Goal: Transaction & Acquisition: Purchase product/service

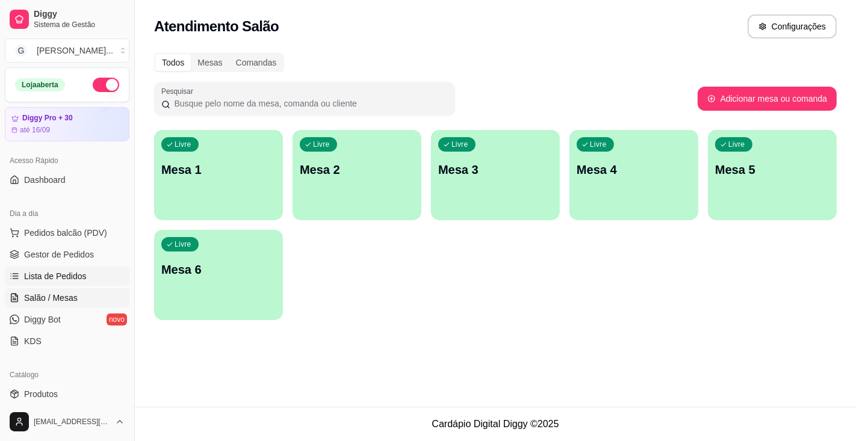
click at [57, 272] on span "Lista de Pedidos" at bounding box center [55, 276] width 63 height 12
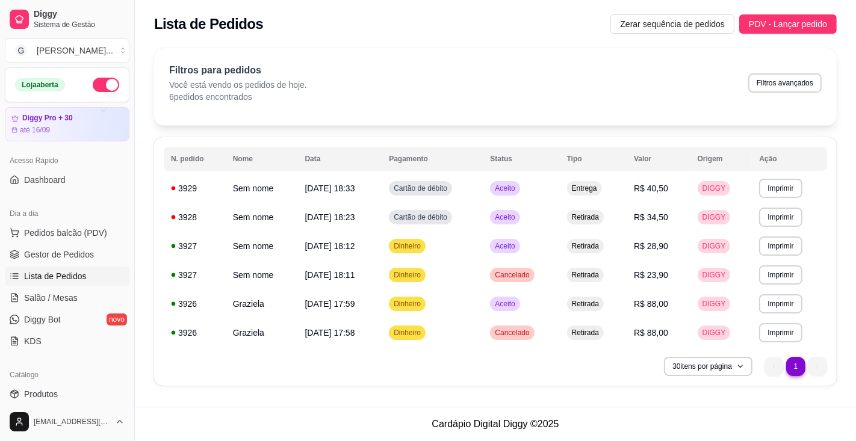
click at [786, 187] on button "Imprimir" at bounding box center [780, 188] width 43 height 19
click at [771, 232] on button "Impressora" at bounding box center [761, 230] width 87 height 19
click at [787, 188] on button "Imprimir" at bounding box center [780, 188] width 43 height 19
click at [774, 229] on button "Impressora" at bounding box center [772, 225] width 70 height 16
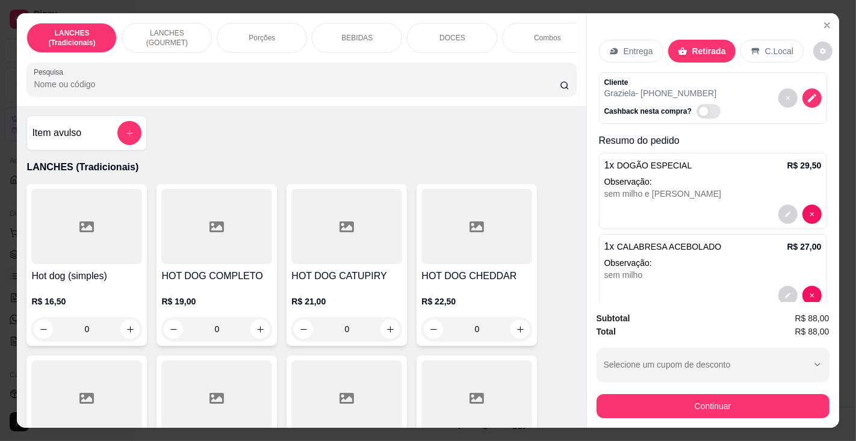
click at [211, 84] on input "Pesquisa" at bounding box center [297, 84] width 526 height 12
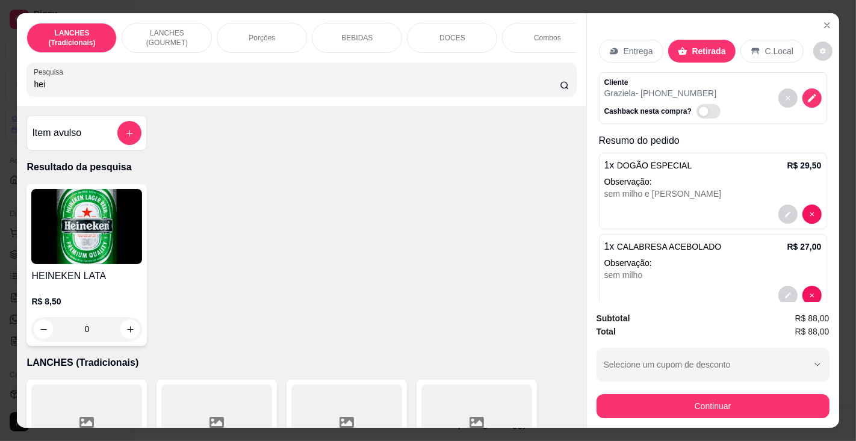
type input "hei"
click at [91, 264] on img at bounding box center [86, 226] width 111 height 75
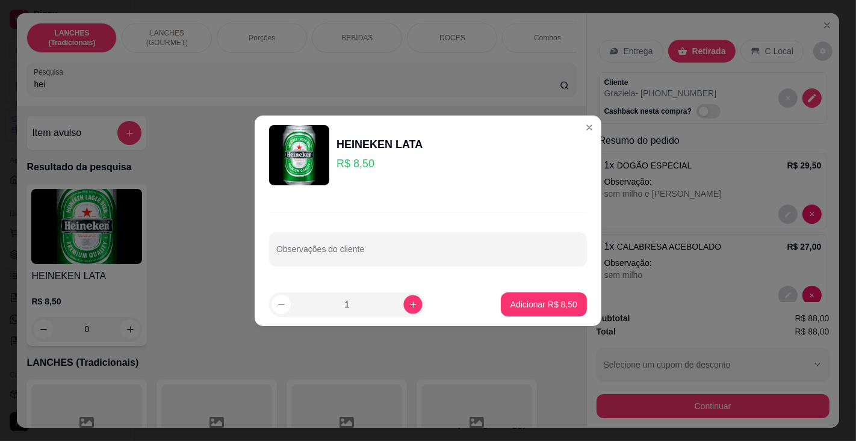
click at [409, 301] on icon "increase-product-quantity" at bounding box center [413, 304] width 9 height 9
click at [410, 301] on icon "increase-product-quantity" at bounding box center [413, 304] width 9 height 9
click at [409, 304] on icon "increase-product-quantity" at bounding box center [413, 304] width 9 height 9
type input "4"
click at [516, 302] on p "Adicionar R$ 34,00" at bounding box center [542, 305] width 72 height 12
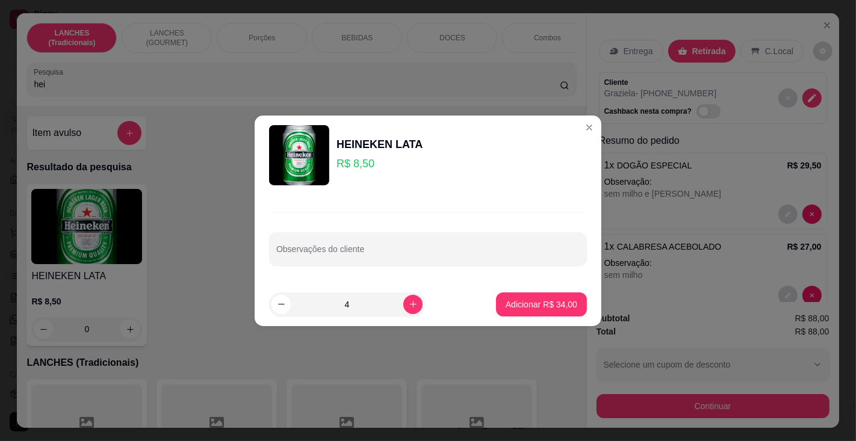
type input "4"
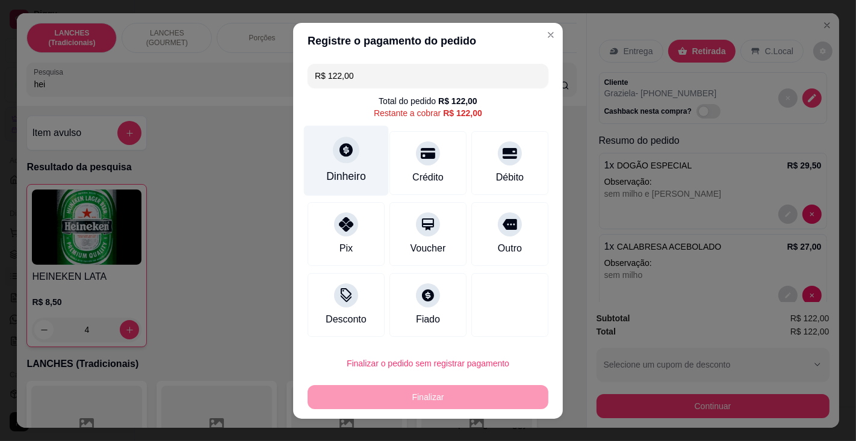
click at [344, 166] on div "Dinheiro" at bounding box center [346, 160] width 85 height 70
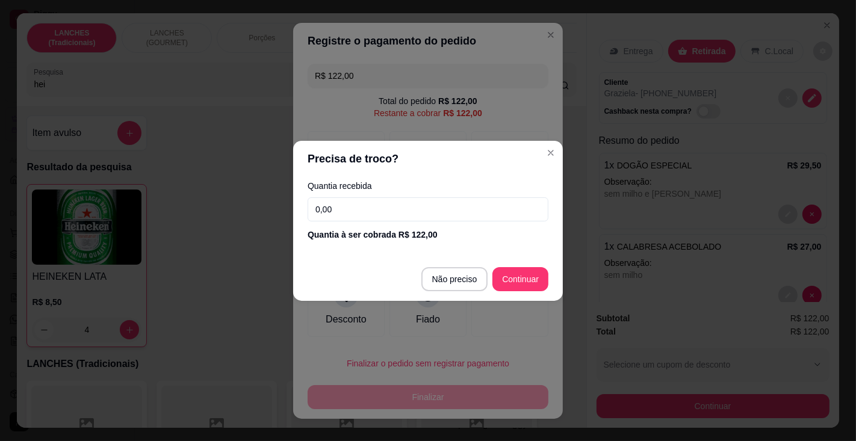
click at [366, 205] on input "0,00" at bounding box center [428, 210] width 241 height 24
type input "200,00"
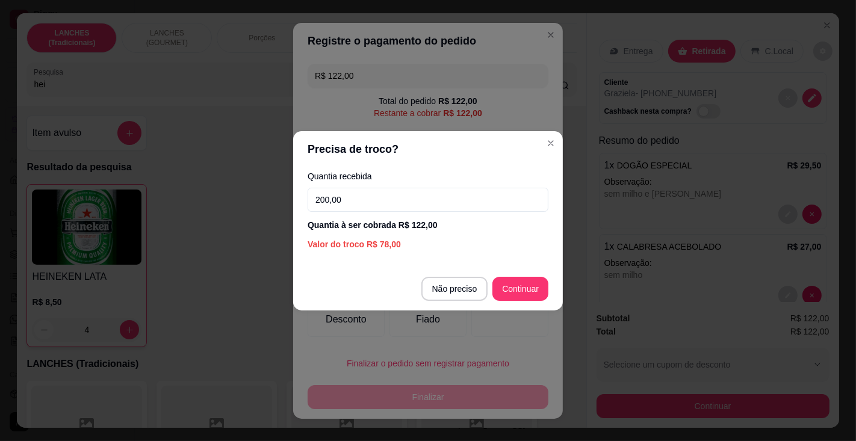
click at [525, 291] on div "R$ 122,00 Total do pedido R$ 122,00 Restante a cobrar R$ 122,00 Dinheiro Crédit…" at bounding box center [428, 200] width 270 height 283
type input "R$ 0,00"
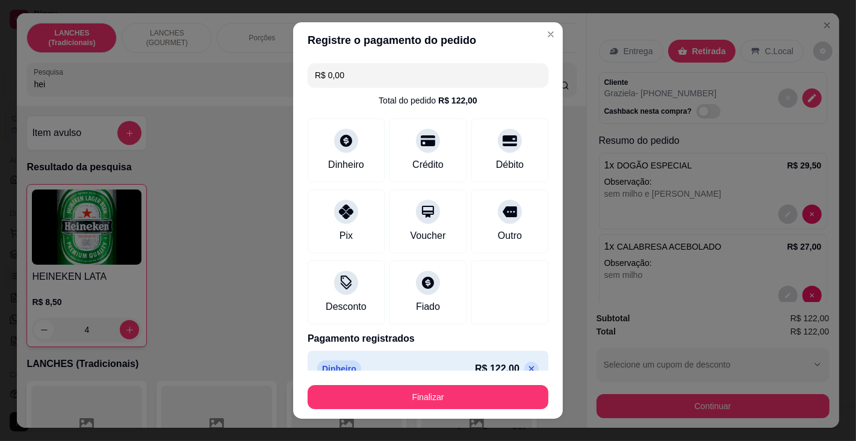
click at [479, 396] on button "Finalizar" at bounding box center [428, 397] width 241 height 24
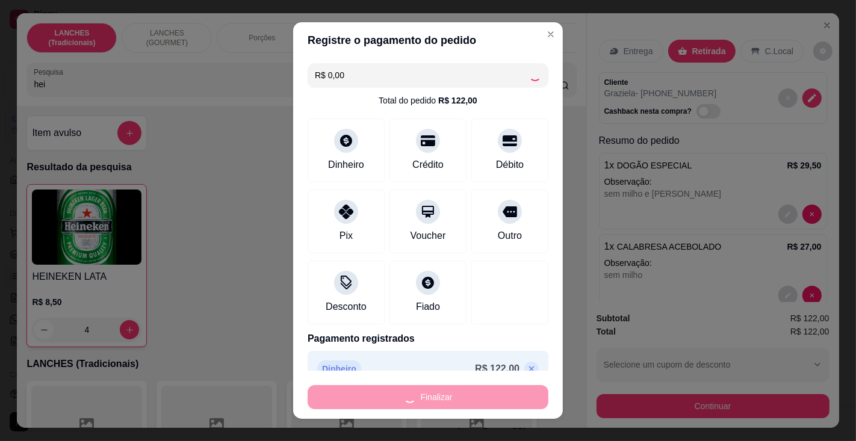
type input "0"
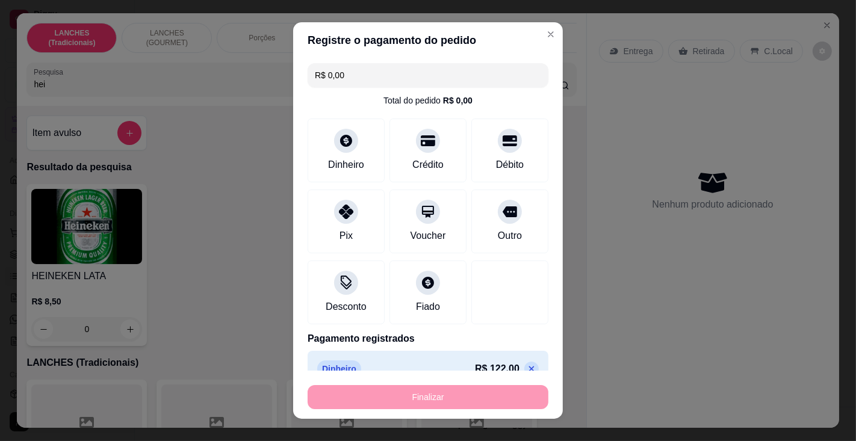
type input "-R$ 122,00"
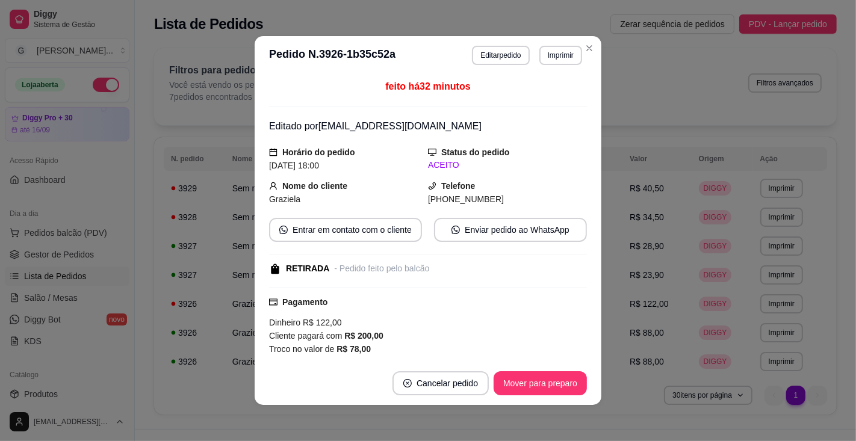
click at [490, 310] on div "Pagamento Dinheiro R$ 122,00 Cliente pagará com R$ 200,00 Troco no valor de R$ …" at bounding box center [428, 326] width 318 height 60
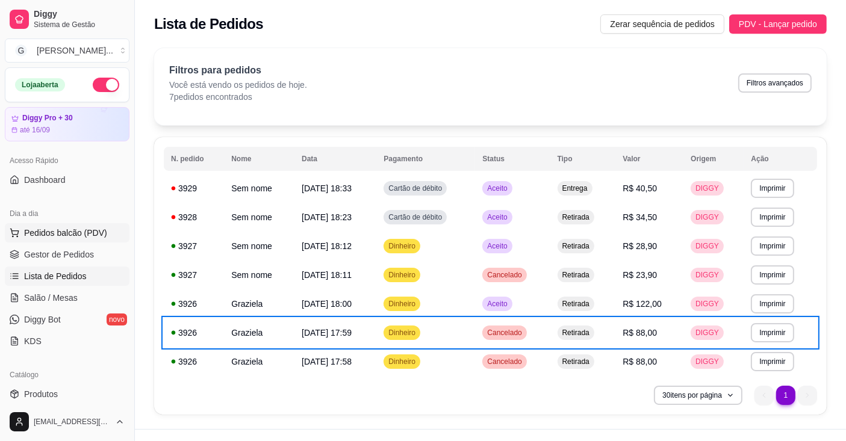
click at [61, 227] on span "Pedidos balcão (PDV)" at bounding box center [65, 233] width 83 height 12
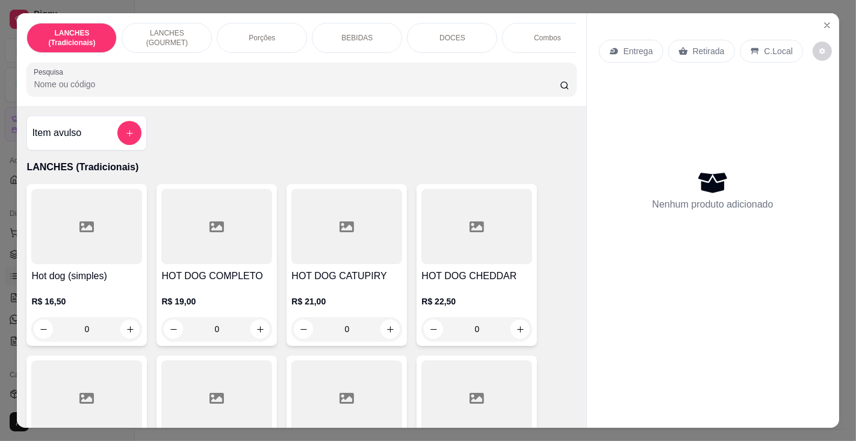
click at [179, 86] on input "Pesquisa" at bounding box center [297, 84] width 526 height 12
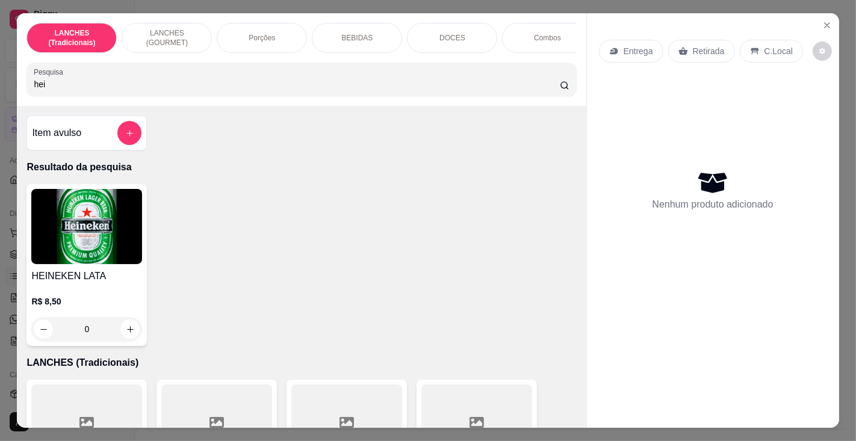
type input "hei"
click at [89, 284] on h4 "HEINEKEN LATA" at bounding box center [86, 276] width 111 height 14
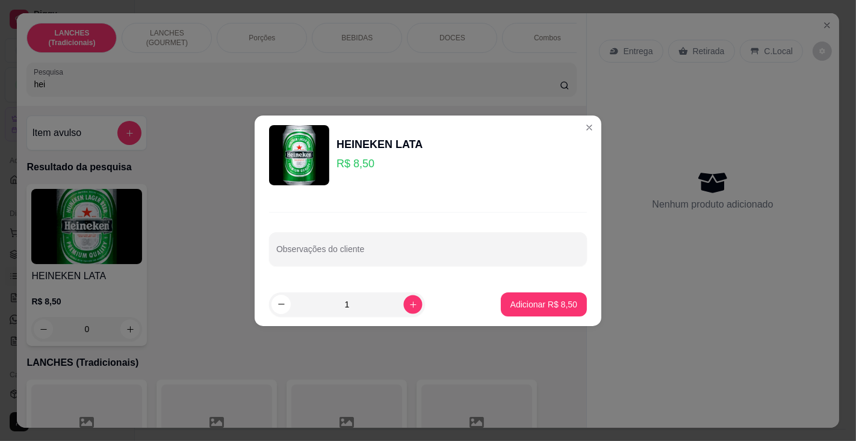
click at [409, 307] on icon "increase-product-quantity" at bounding box center [413, 304] width 9 height 9
type input "2"
click at [534, 304] on p "Adicionar R$ 17,00" at bounding box center [542, 305] width 72 height 12
type input "2"
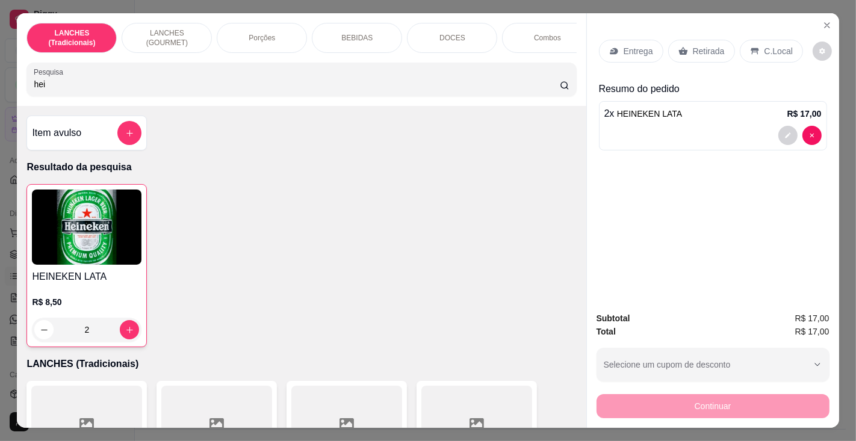
click at [765, 45] on p "C.Local" at bounding box center [779, 51] width 28 height 12
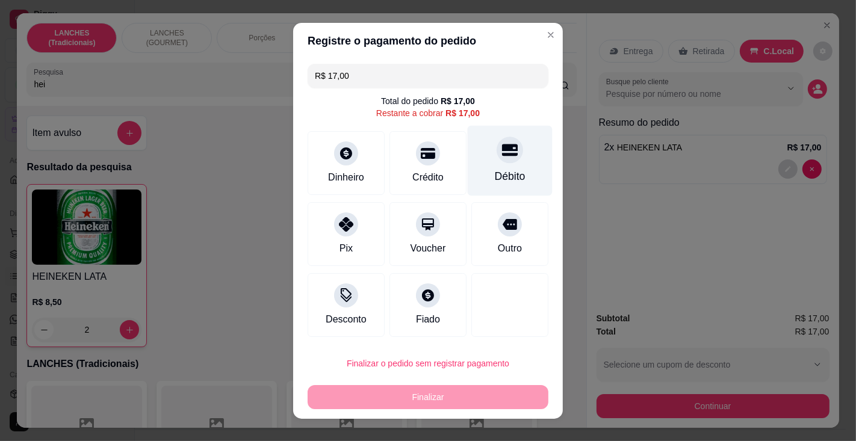
click at [491, 167] on div "Débito" at bounding box center [510, 160] width 85 height 70
type input "R$ 0,00"
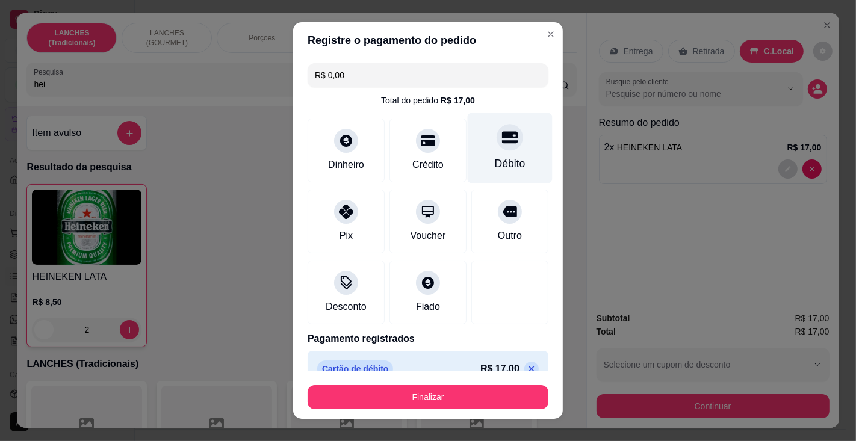
click at [432, 388] on button "Finalizar" at bounding box center [428, 397] width 241 height 24
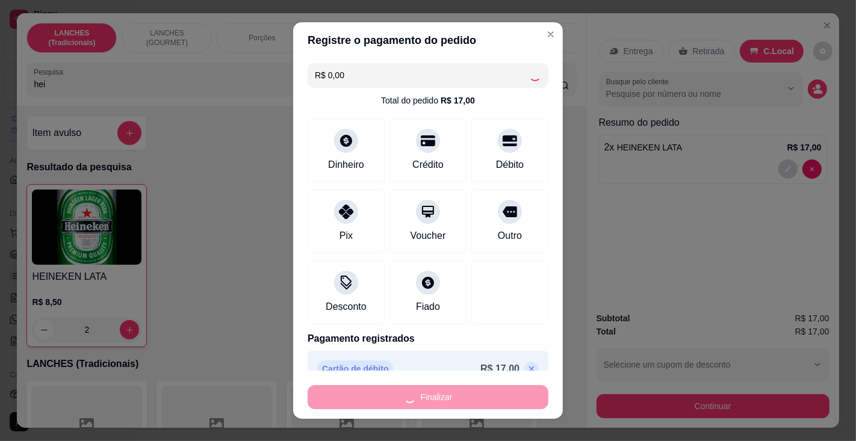
type input "0"
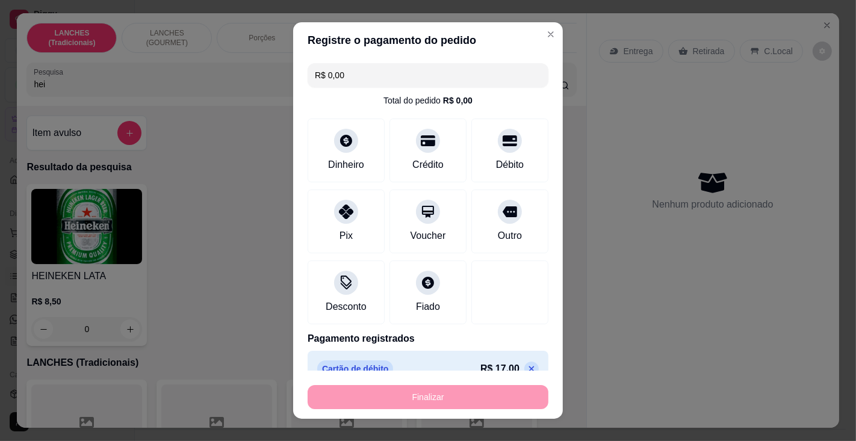
type input "-R$ 17,00"
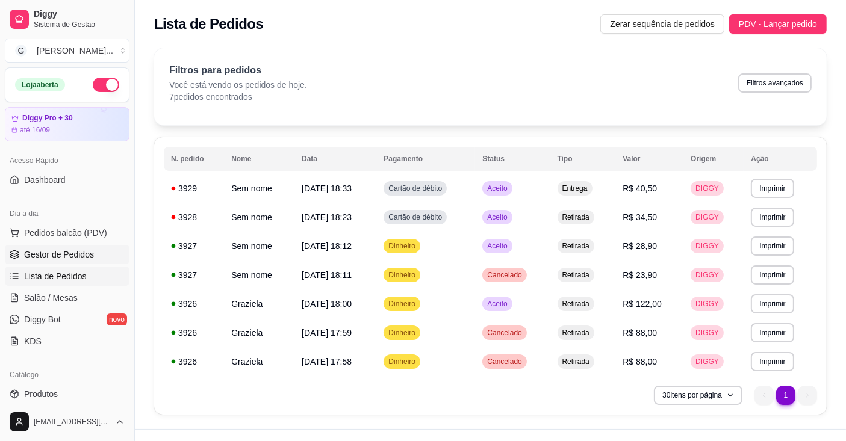
click at [50, 252] on span "Gestor de Pedidos" at bounding box center [59, 255] width 70 height 12
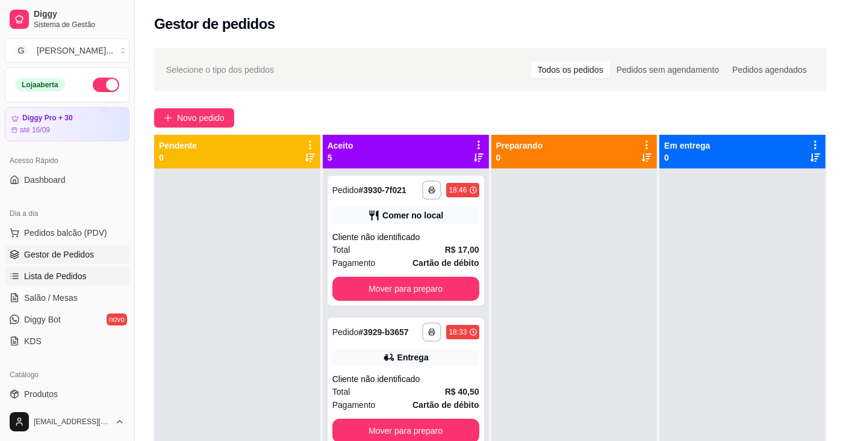
click at [48, 272] on span "Lista de Pedidos" at bounding box center [55, 276] width 63 height 12
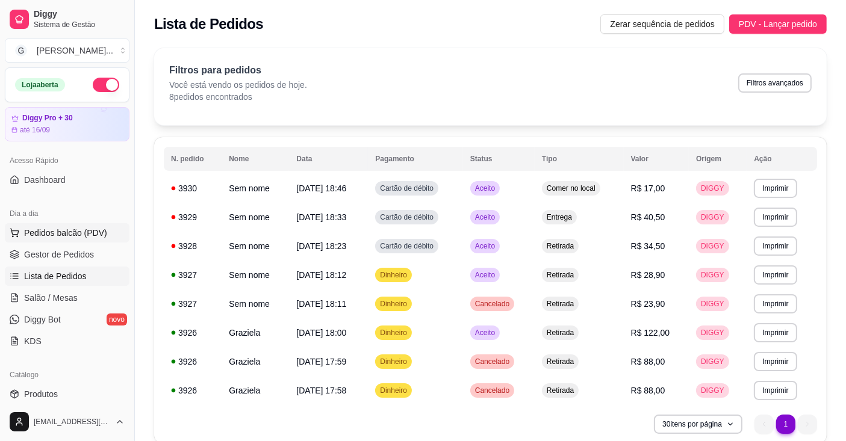
click at [53, 231] on span "Pedidos balcão (PDV)" at bounding box center [65, 233] width 83 height 12
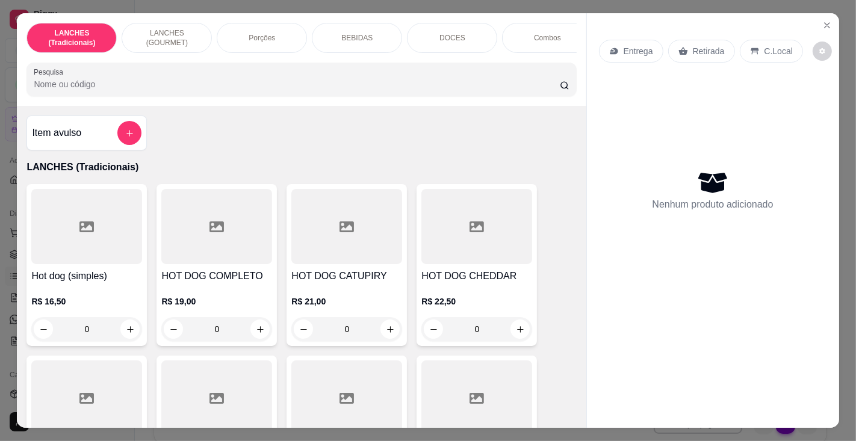
click at [199, 84] on input "Pesquisa" at bounding box center [297, 84] width 526 height 12
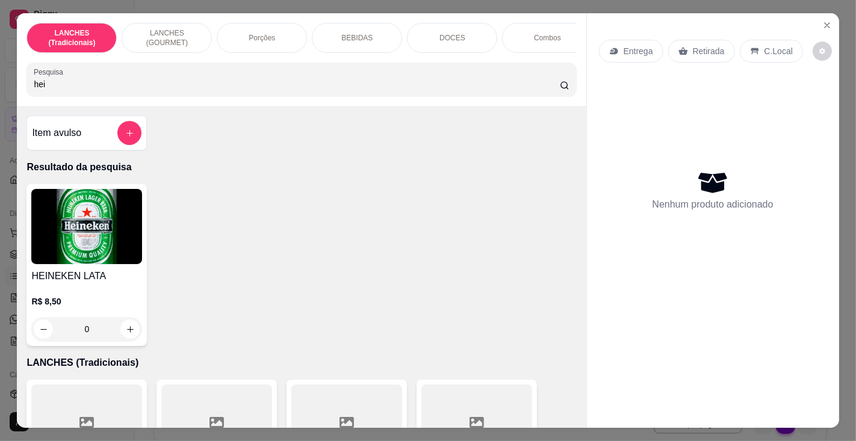
type input "hei"
click at [79, 270] on div "HEINEKEN LATA R$ 8,50 0" at bounding box center [86, 265] width 120 height 162
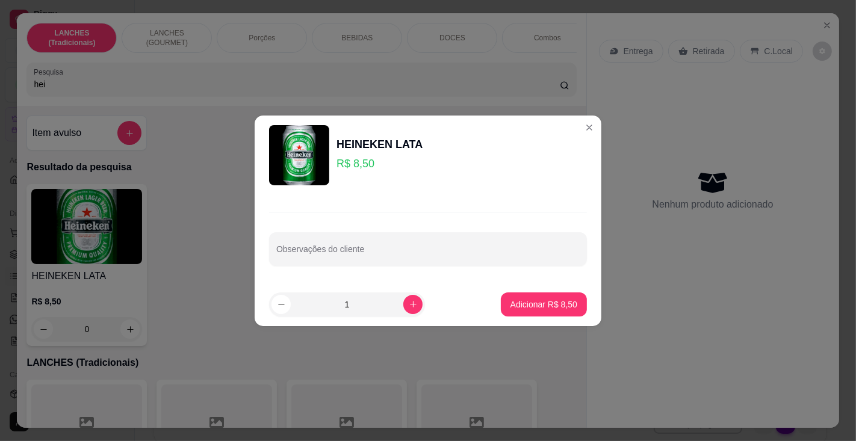
click at [528, 301] on p "Adicionar R$ 8,50" at bounding box center [544, 305] width 67 height 12
type input "1"
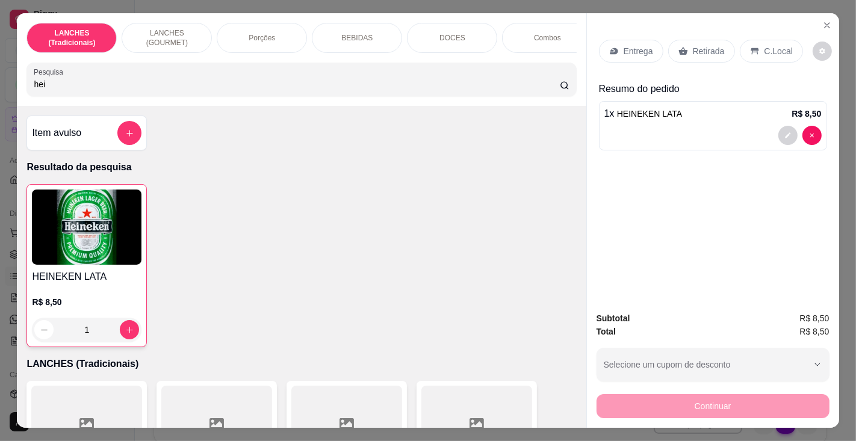
click at [768, 48] on p "C.Local" at bounding box center [779, 51] width 28 height 12
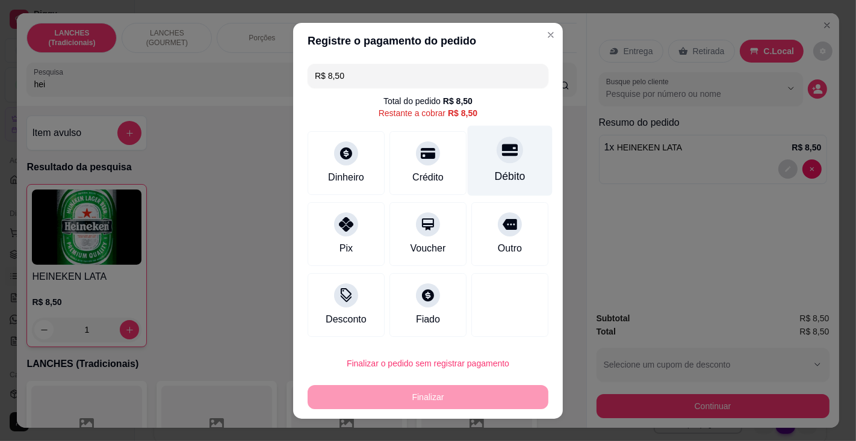
click at [495, 175] on div "Débito" at bounding box center [510, 177] width 31 height 16
type input "R$ 0,00"
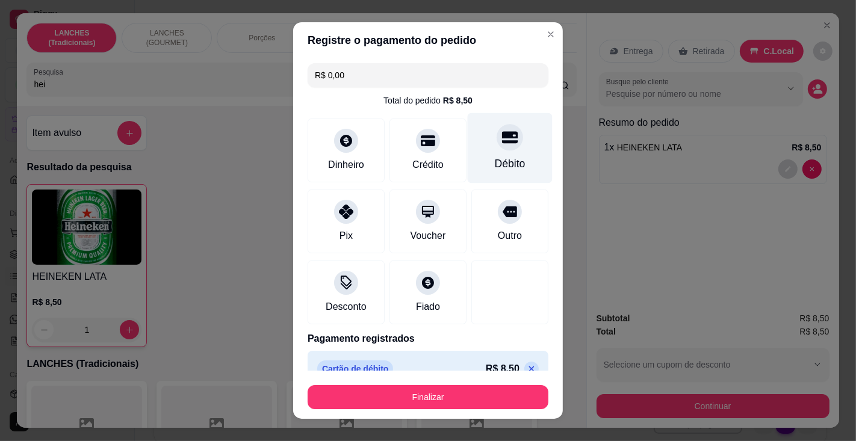
click at [432, 394] on button "Finalizar" at bounding box center [428, 397] width 241 height 24
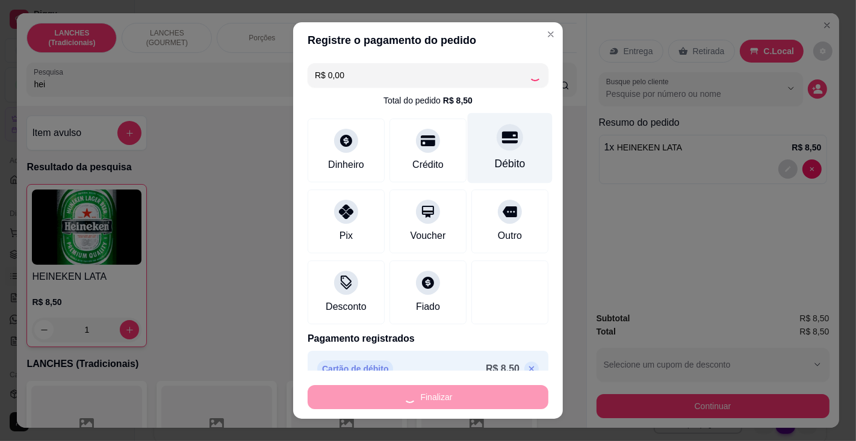
type input "0"
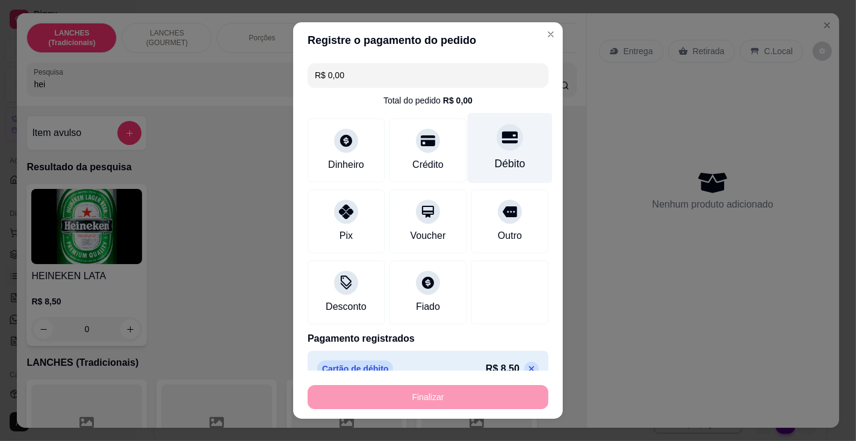
type input "-R$ 8,50"
